Goal: Task Accomplishment & Management: Complete application form

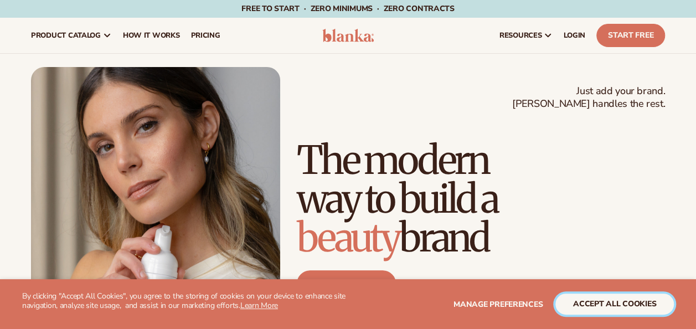
click at [589, 299] on button "accept all cookies" at bounding box center [614, 303] width 118 height 21
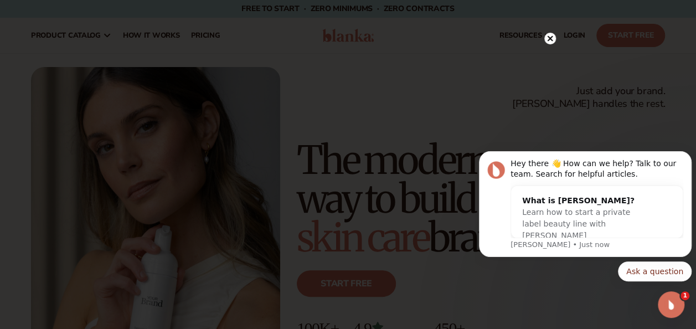
click at [547, 38] on circle at bounding box center [550, 39] width 12 height 12
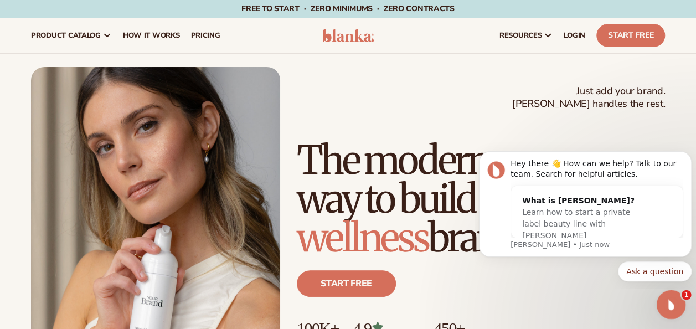
click at [666, 305] on icon "Open Intercom Messenger" at bounding box center [670, 303] width 18 height 18
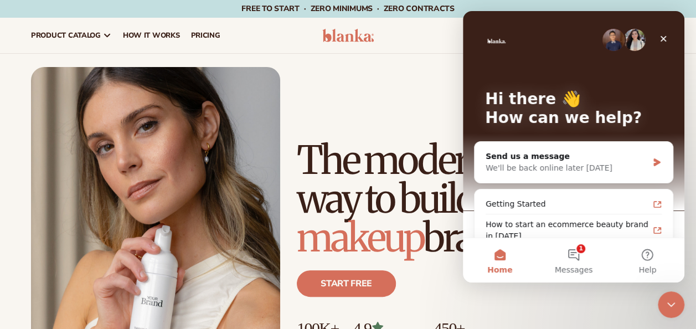
click at [301, 157] on h1 "The modern way to build a makeup brand" at bounding box center [481, 199] width 368 height 116
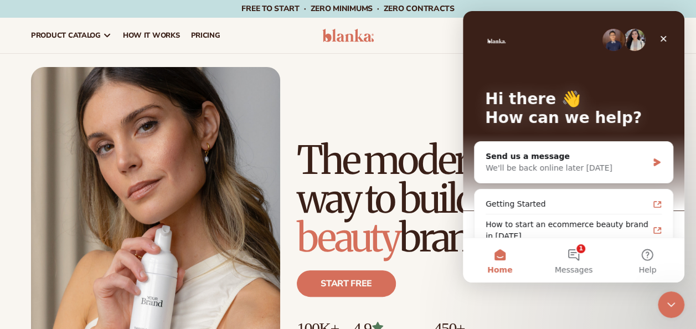
click at [383, 89] on div "Just add your brand. Blanka handles the rest. beauty,[MEDICAL_DATA],wellness,ma…" at bounding box center [348, 224] width 634 height 314
click at [662, 37] on icon "Close" at bounding box center [664, 39] width 6 height 6
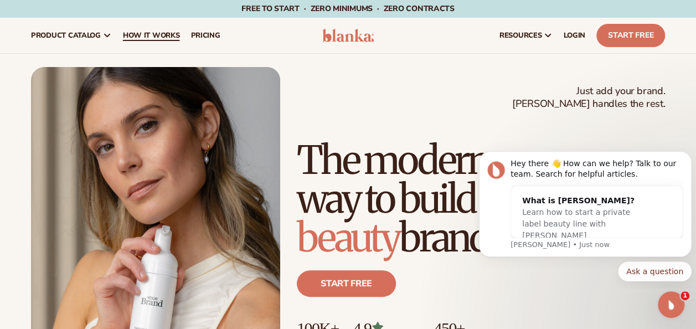
click at [153, 31] on span "How It Works" at bounding box center [151, 35] width 57 height 9
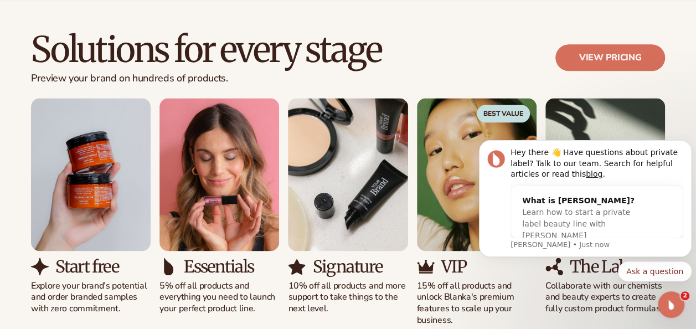
scroll to position [720, 0]
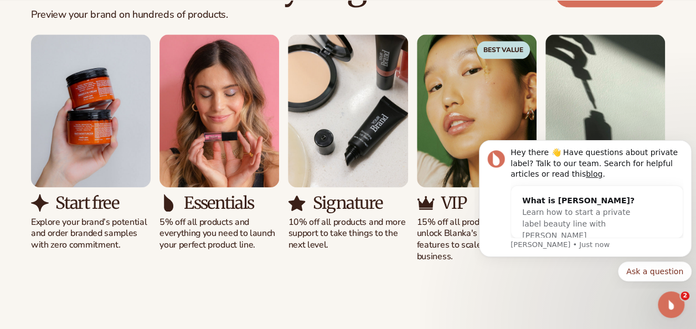
click at [203, 181] on img "2 / 5" at bounding box center [219, 110] width 120 height 153
click at [43, 140] on img "1 / 5" at bounding box center [91, 110] width 120 height 153
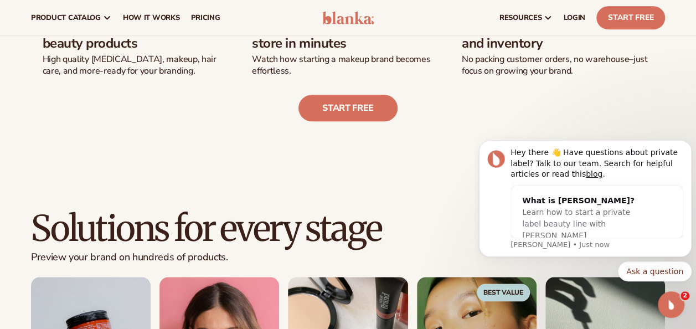
scroll to position [443, 0]
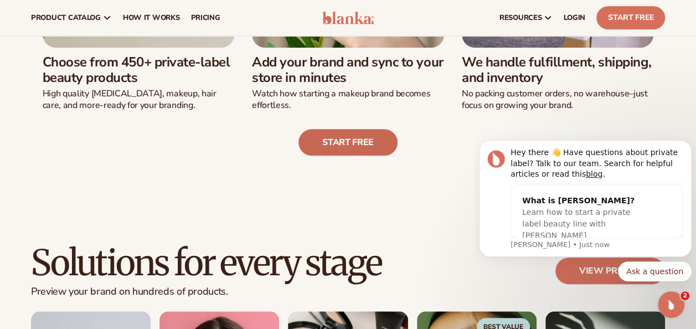
click at [335, 142] on link "Start free" at bounding box center [347, 142] width 99 height 27
